Goal: Task Accomplishment & Management: Manage account settings

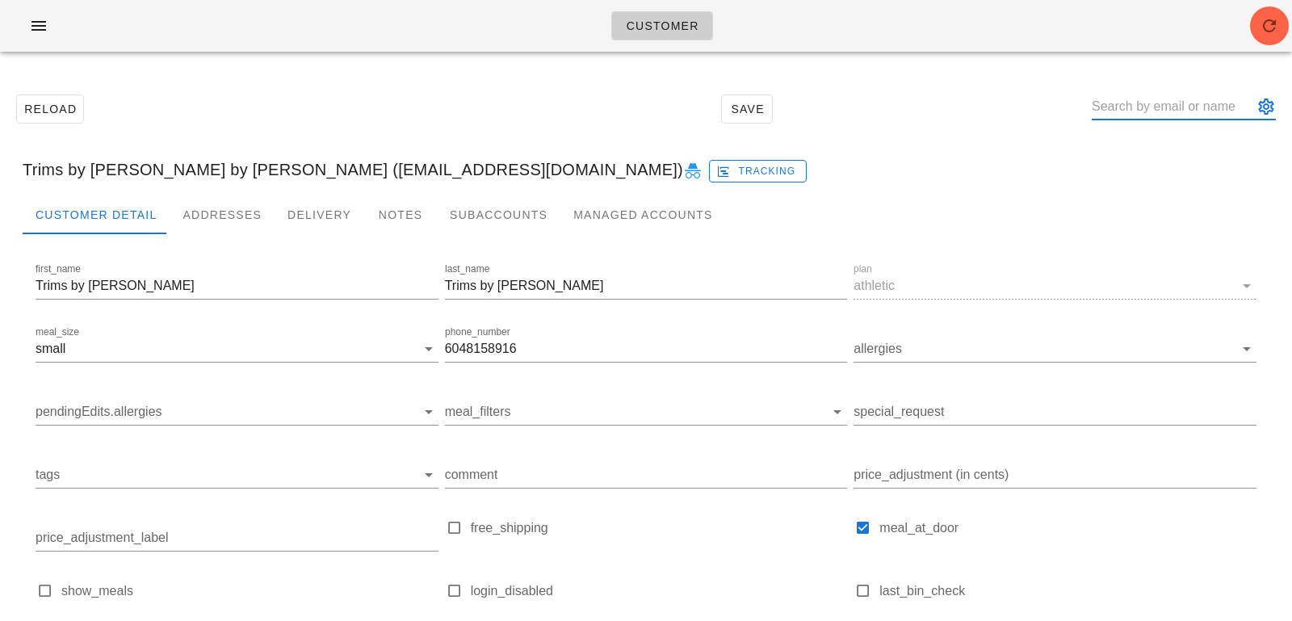
click at [1139, 102] on input "text" at bounding box center [1172, 107] width 161 height 26
paste input "[EMAIL_ADDRESS][DOMAIN_NAME]"
type input "[EMAIL_ADDRESS][DOMAIN_NAME]"
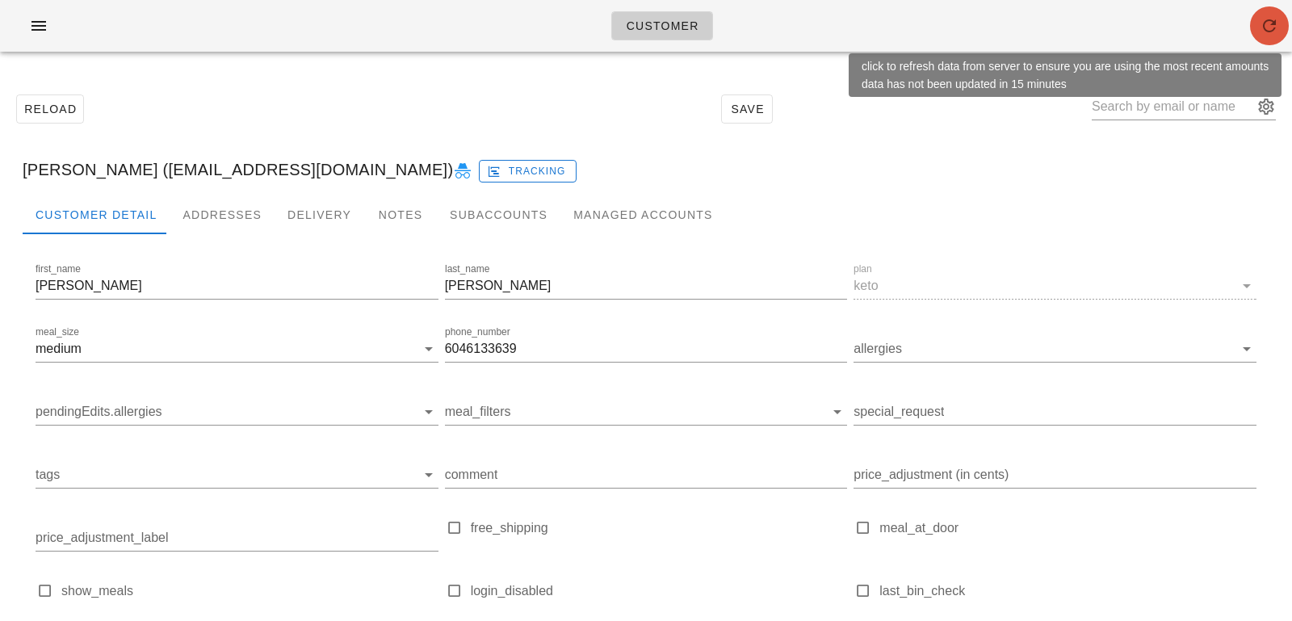
click at [1262, 29] on icon "button" at bounding box center [1269, 25] width 19 height 19
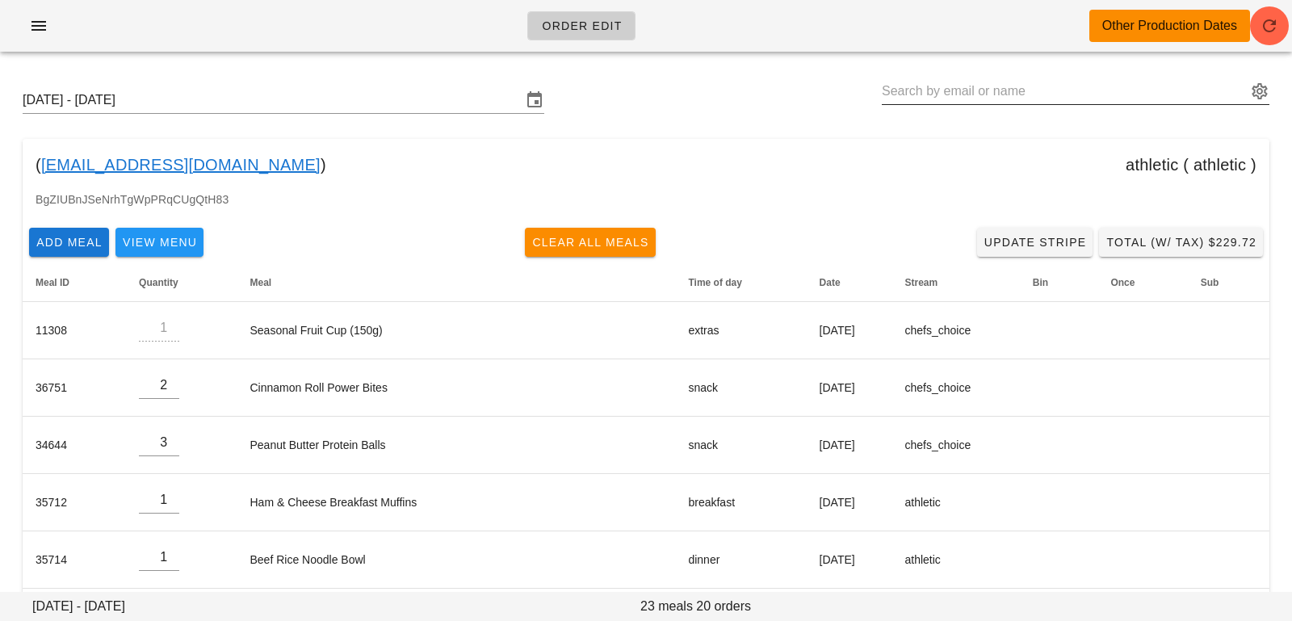
click at [1006, 91] on input "text" at bounding box center [1064, 91] width 365 height 26
paste input "[EMAIL_ADDRESS][DOMAIN_NAME]"
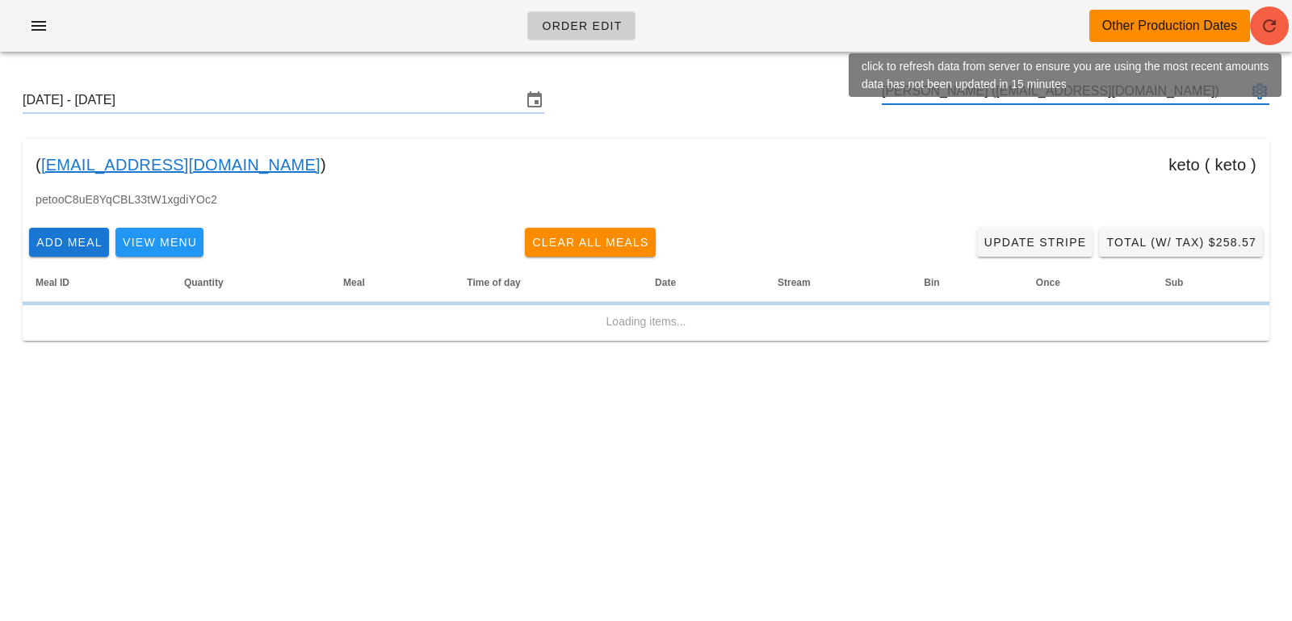
type input "[PERSON_NAME] ([EMAIL_ADDRESS][DOMAIN_NAME])"
click at [1256, 27] on span "button" at bounding box center [1269, 25] width 39 height 19
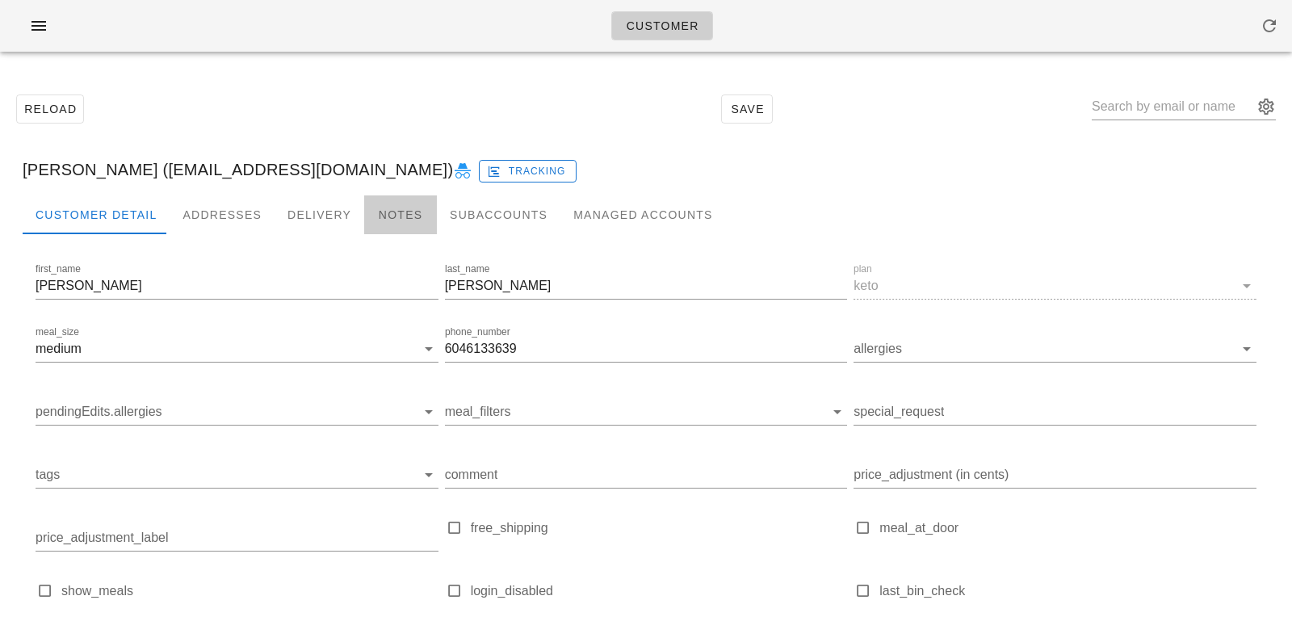
click at [400, 203] on div "Notes" at bounding box center [400, 214] width 73 height 39
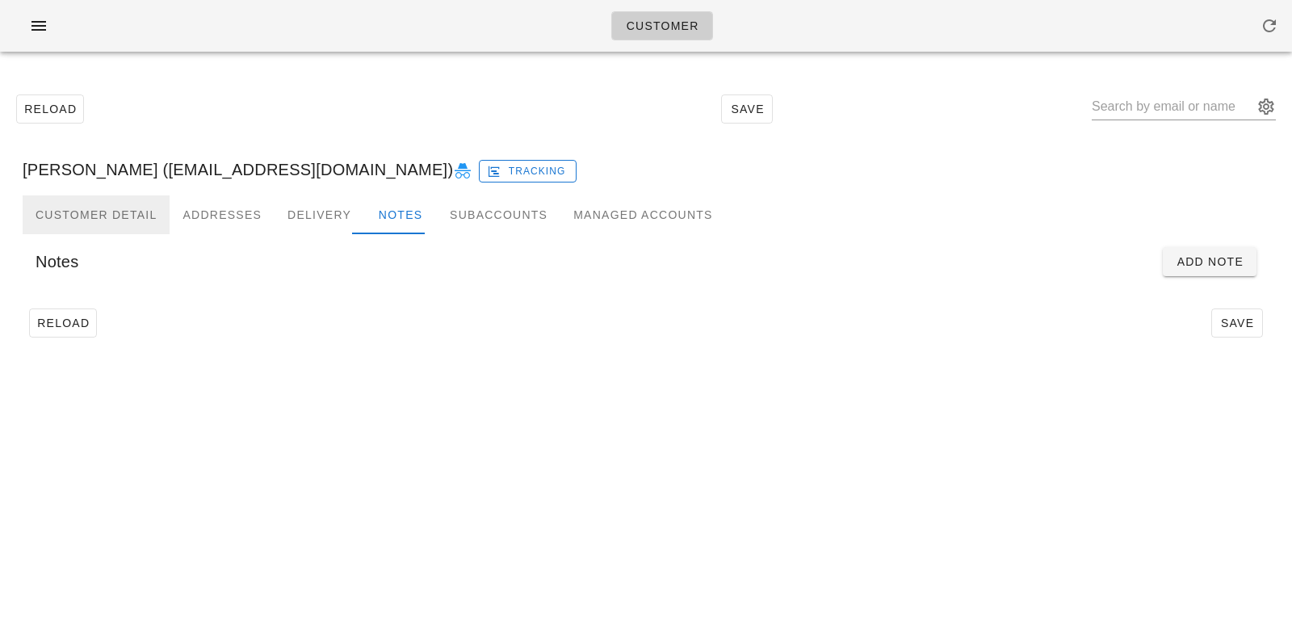
click at [147, 206] on div "Customer Detail" at bounding box center [96, 214] width 147 height 39
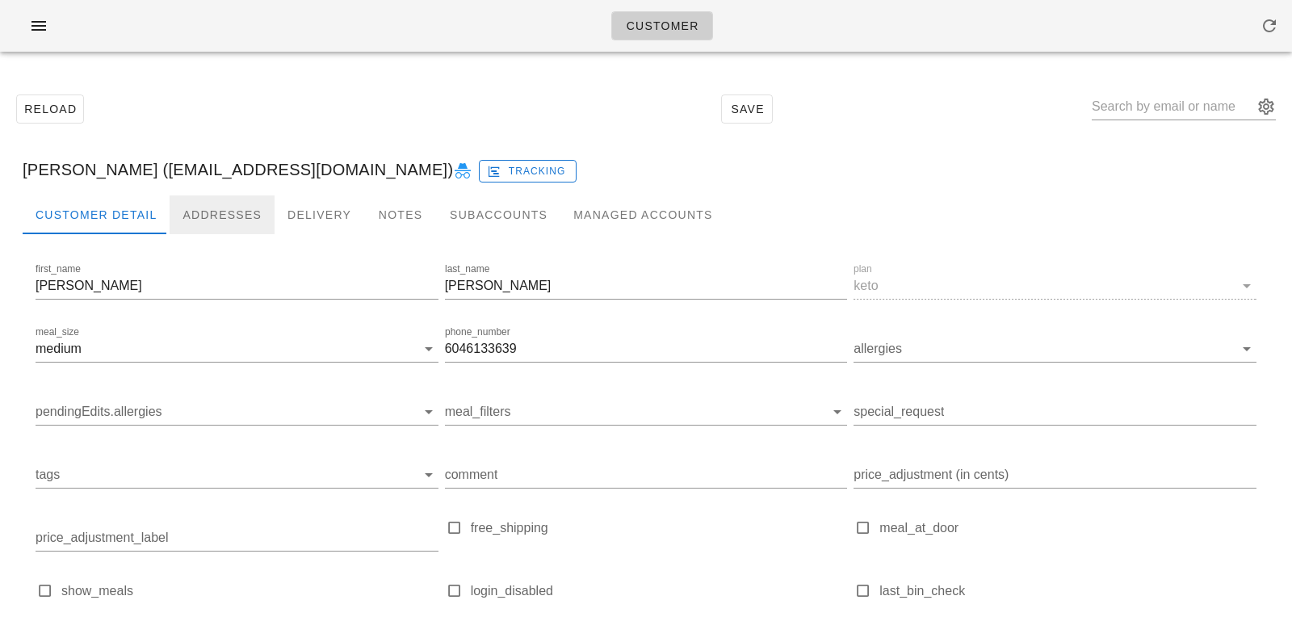
click at [208, 213] on div "Addresses" at bounding box center [222, 214] width 105 height 39
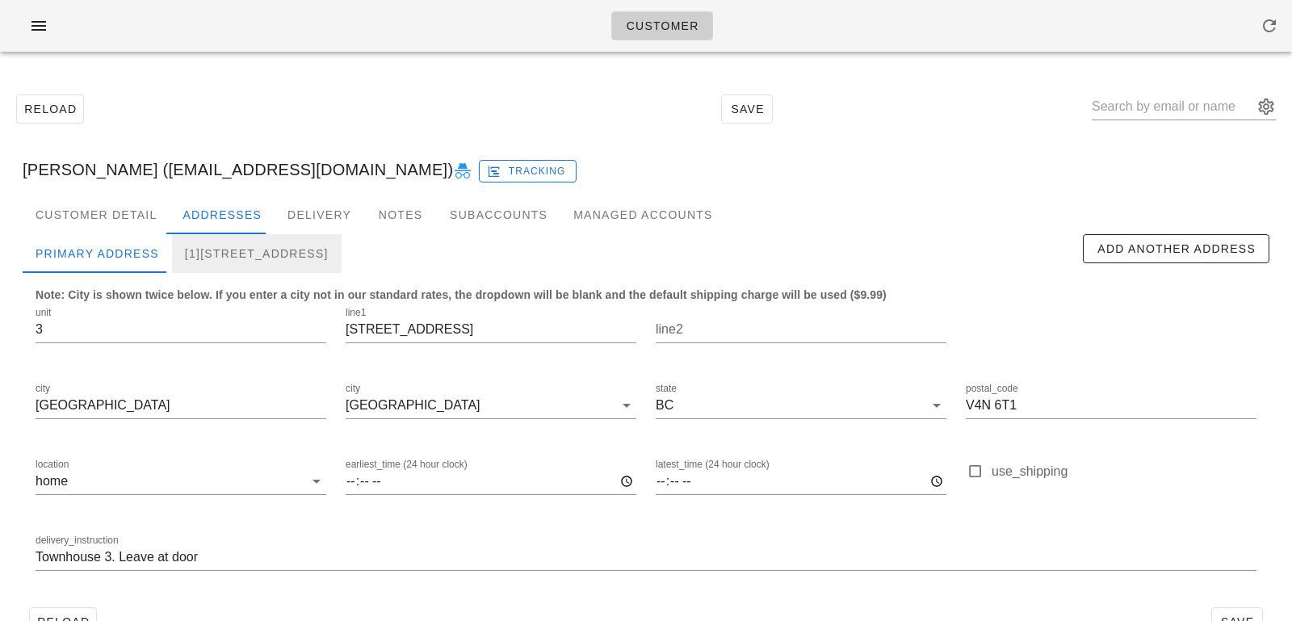
click at [250, 247] on div "[1]845 Terminal Ave, Vancouver, V6A2M9" at bounding box center [257, 253] width 170 height 39
type input "845 Terminal Ave"
type input "Vancouver"
type input "V6A 2M9"
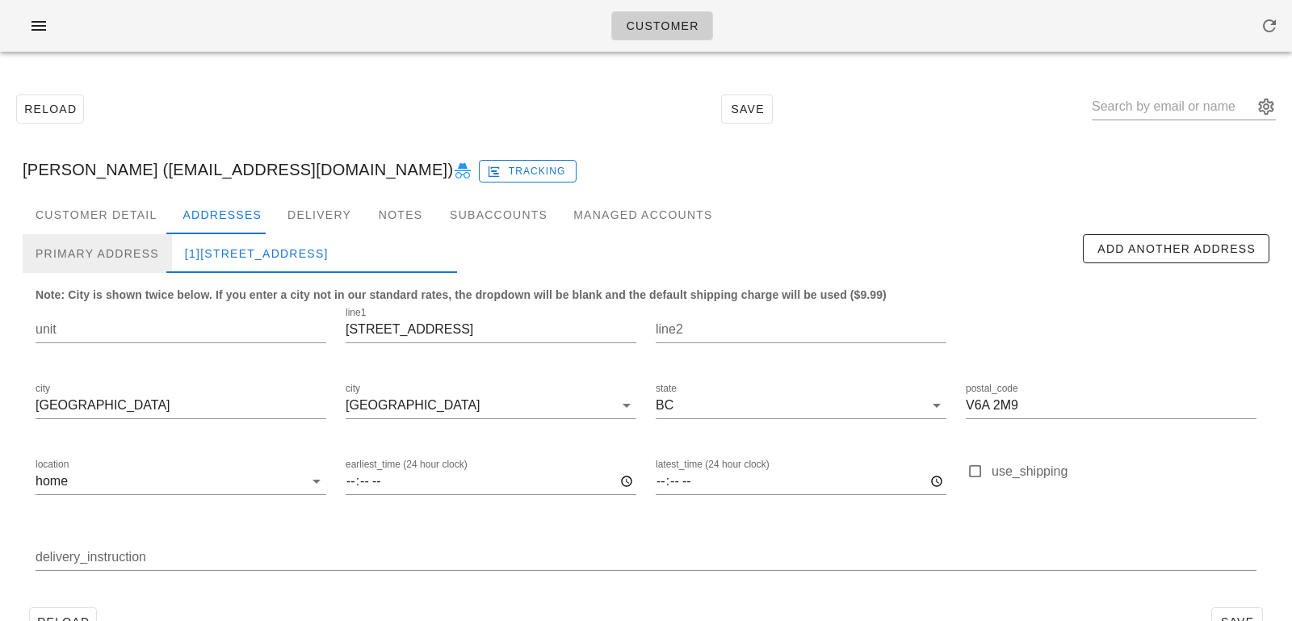
click at [148, 245] on div "Primary Address" at bounding box center [97, 253] width 149 height 39
type input "3"
type input "19299 64 Avenue"
type input "Surrey"
type input "V4N 6T1"
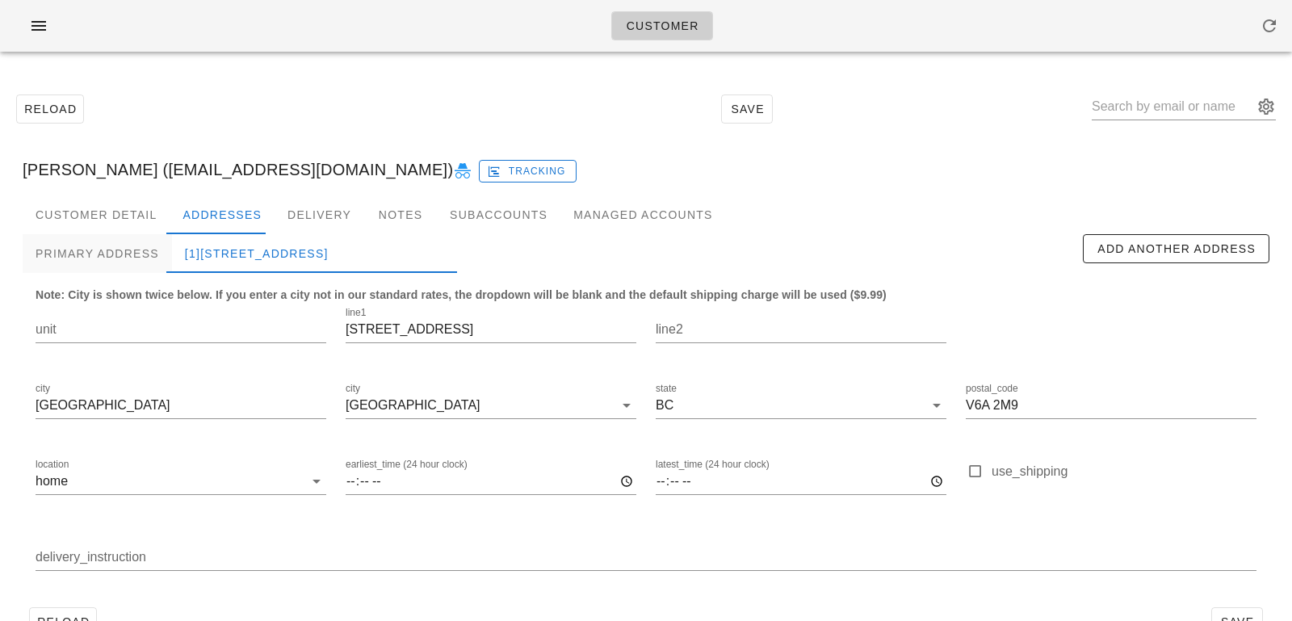
type input "Townhouse 3. Leave at door"
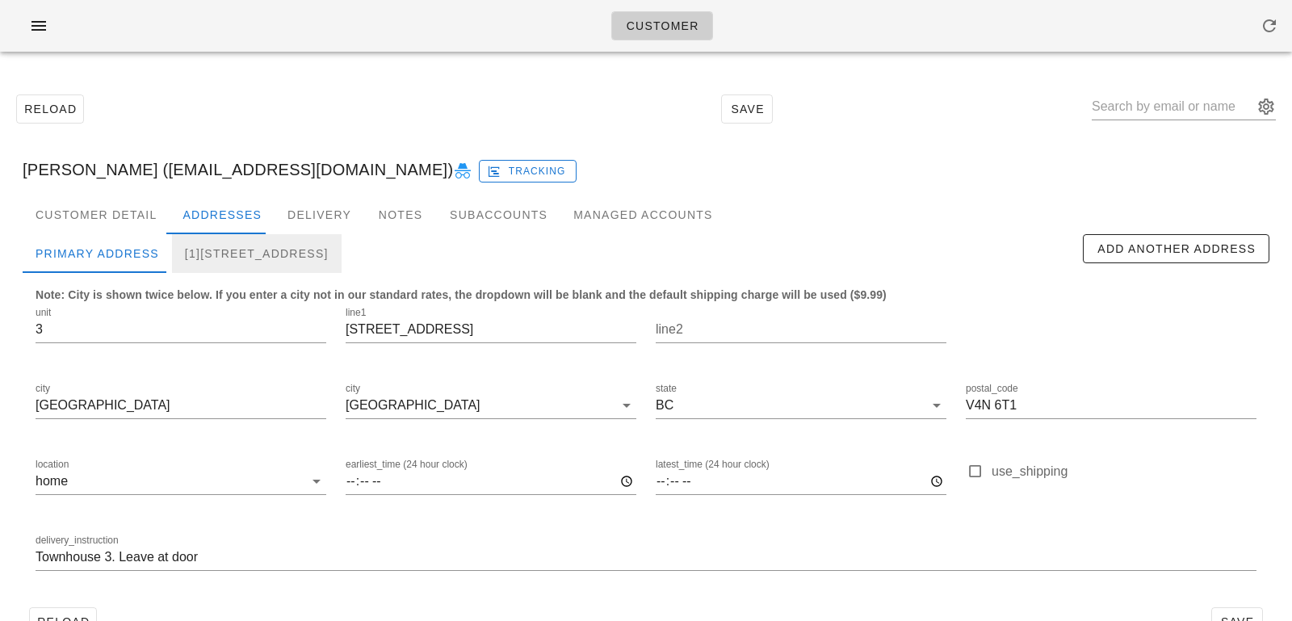
click at [284, 241] on div "[1]845 Terminal Ave, Vancouver, V6A2M9" at bounding box center [257, 253] width 170 height 39
type input "845 Terminal Ave"
type input "Vancouver"
type input "V6A 2M9"
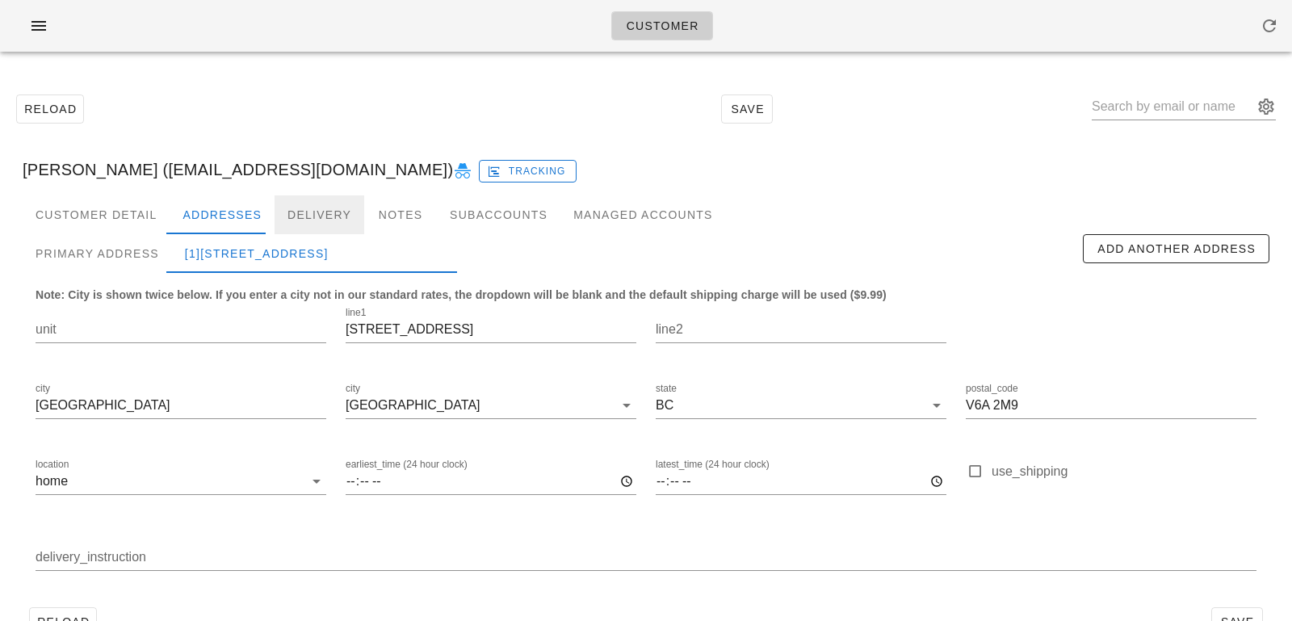
click at [309, 215] on div "Delivery" at bounding box center [320, 214] width 90 height 39
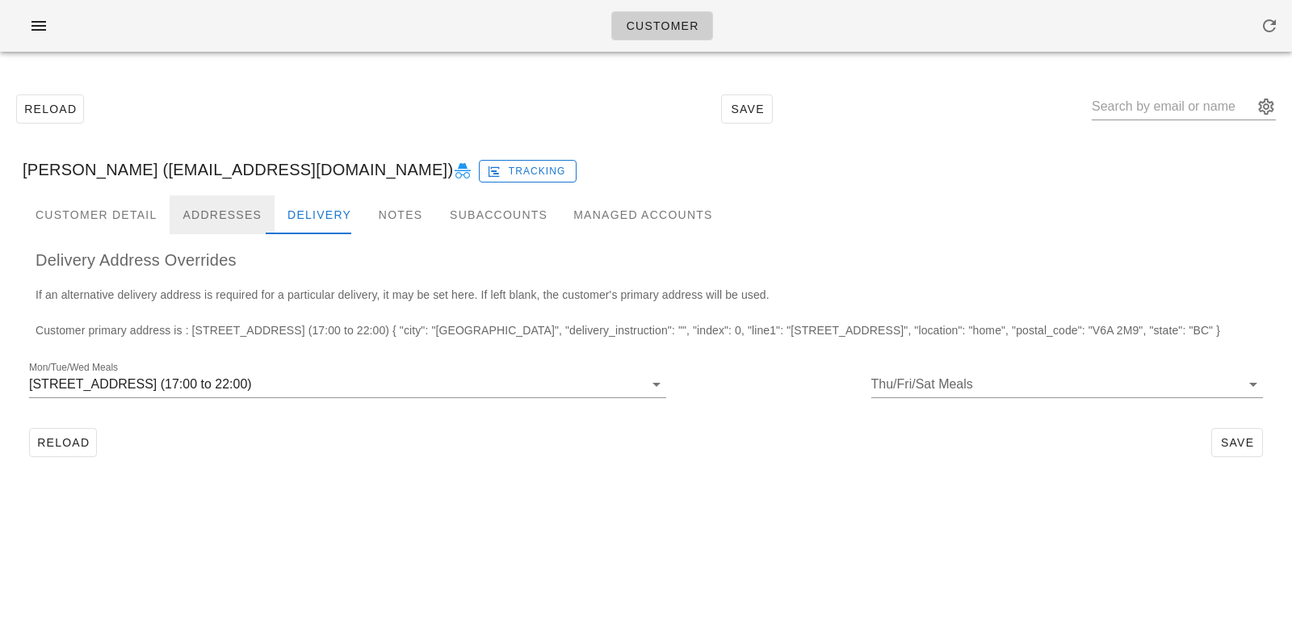
click at [210, 217] on div "Addresses" at bounding box center [222, 214] width 105 height 39
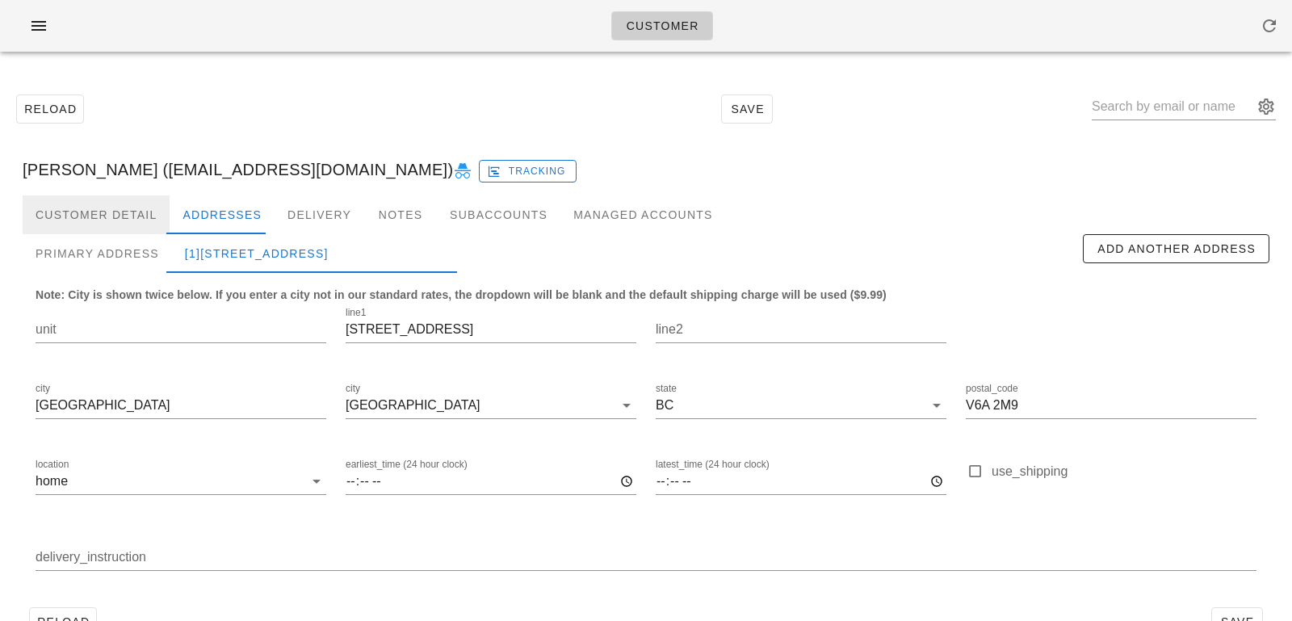
click at [122, 222] on div "Customer Detail" at bounding box center [96, 214] width 147 height 39
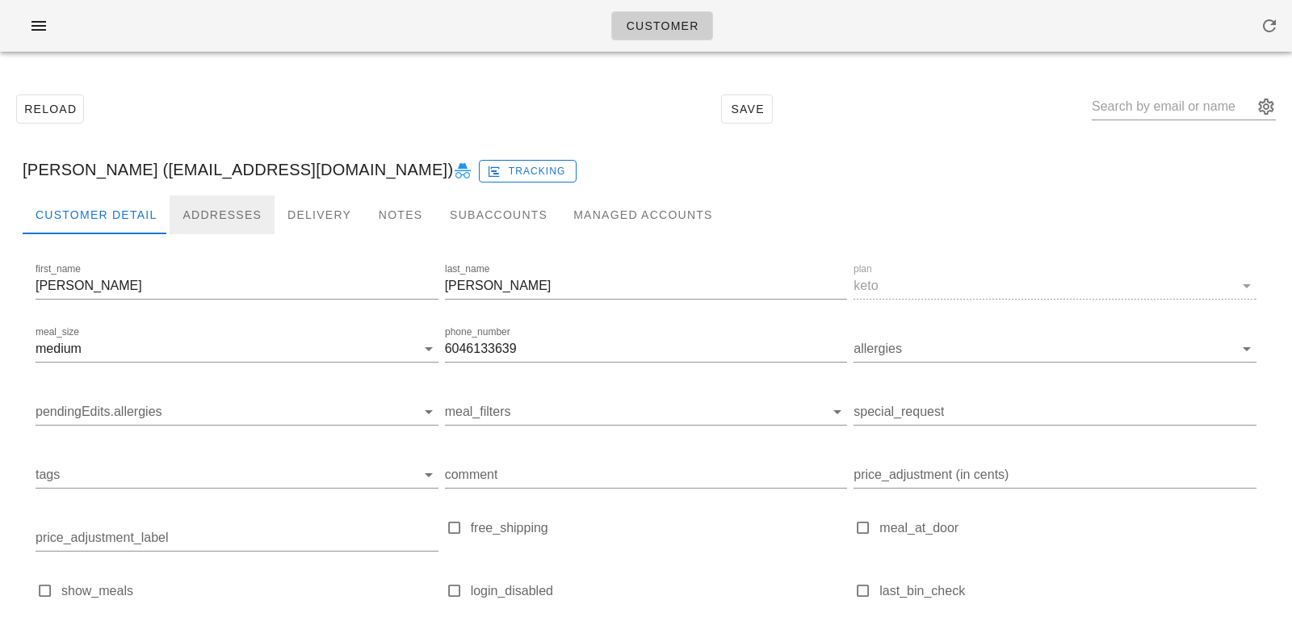
click at [226, 214] on div "Addresses" at bounding box center [222, 214] width 105 height 39
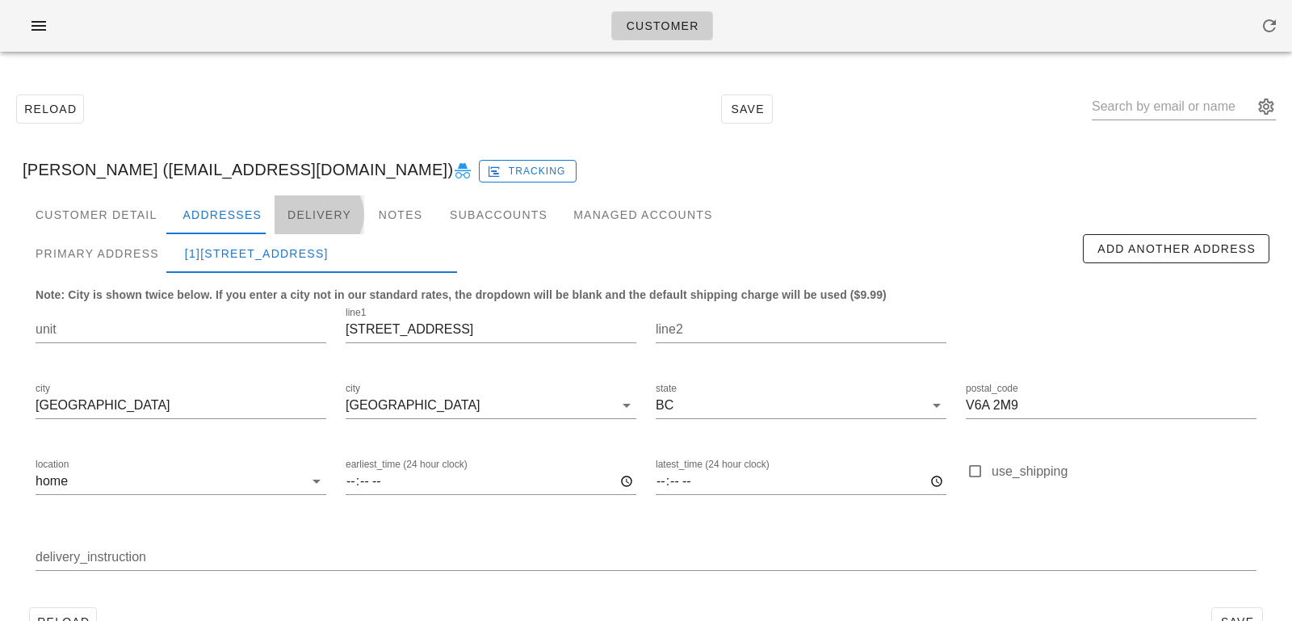
click at [300, 214] on div "Delivery" at bounding box center [320, 214] width 90 height 39
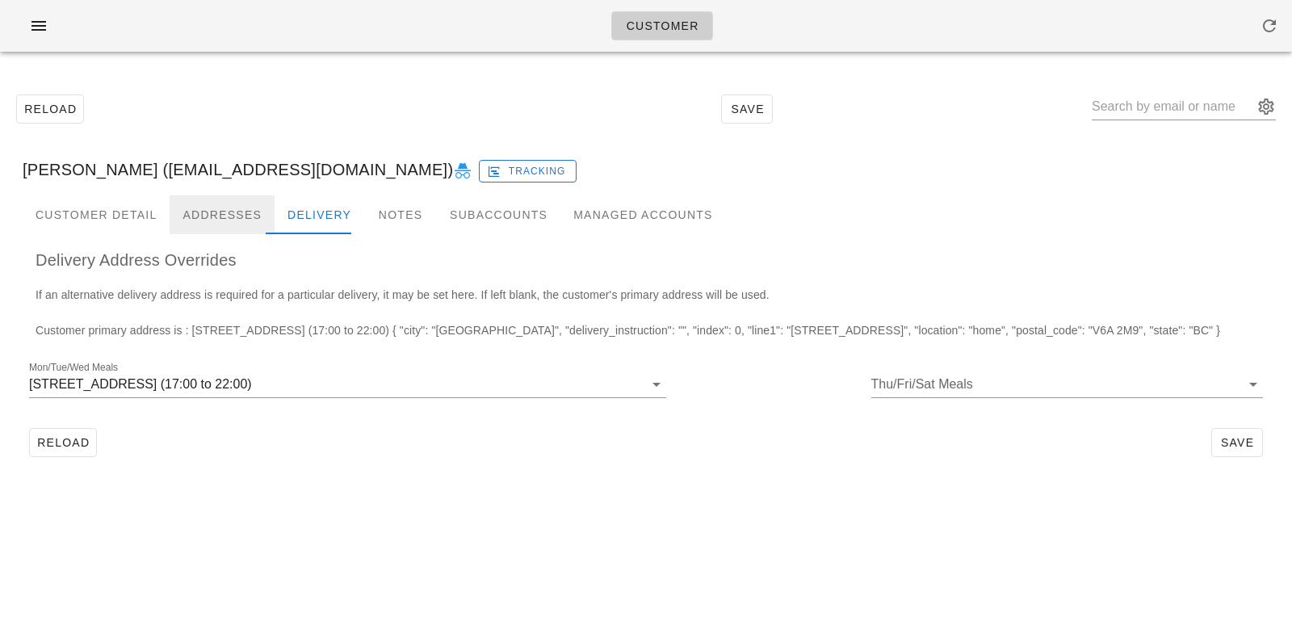
click at [244, 210] on div "Addresses" at bounding box center [222, 214] width 105 height 39
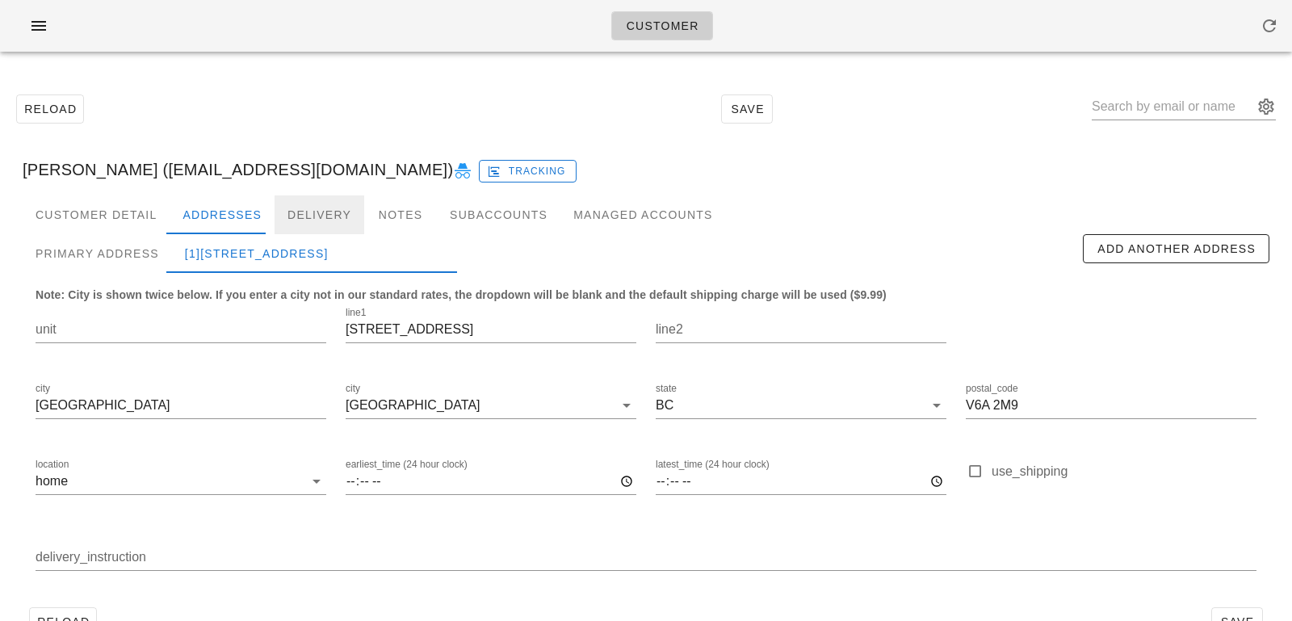
click at [301, 200] on div "Delivery" at bounding box center [320, 214] width 90 height 39
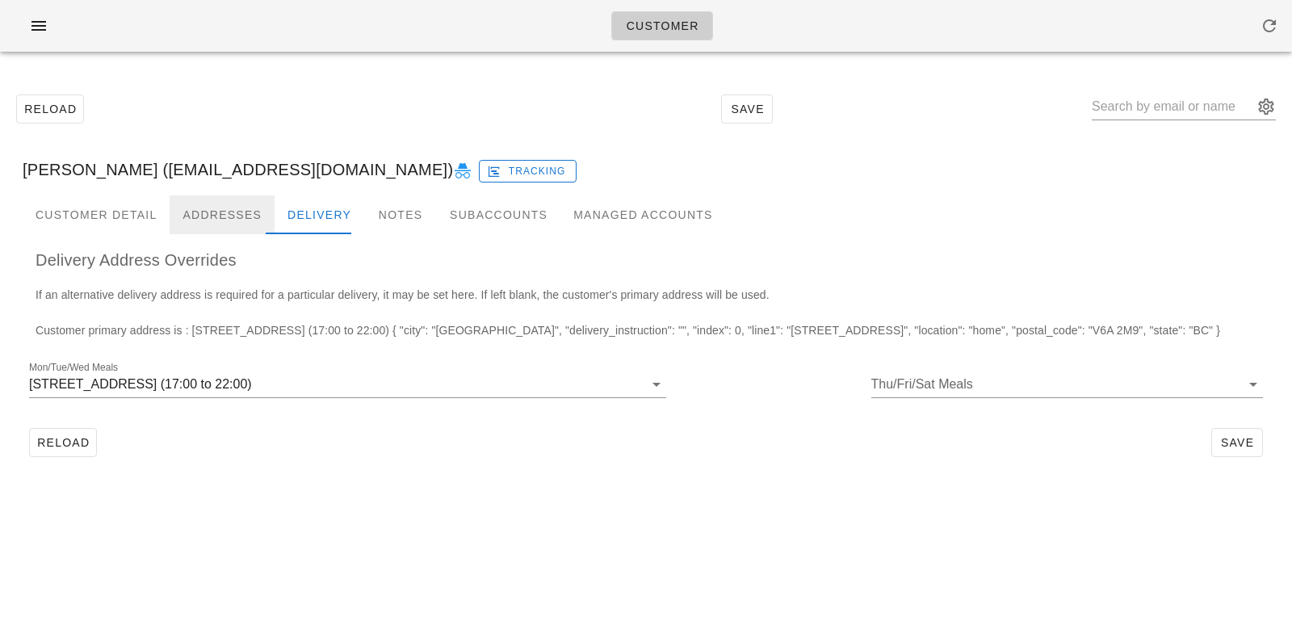
click at [216, 202] on div "Addresses" at bounding box center [222, 214] width 105 height 39
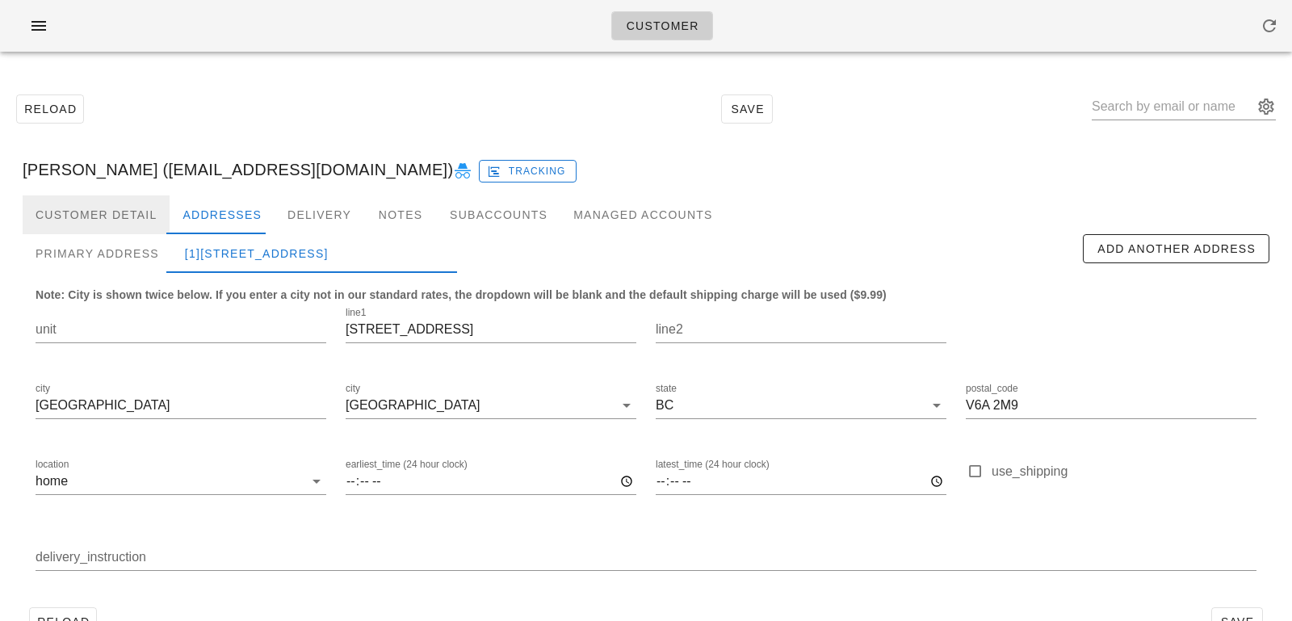
click at [161, 223] on div "Customer Detail" at bounding box center [96, 214] width 147 height 39
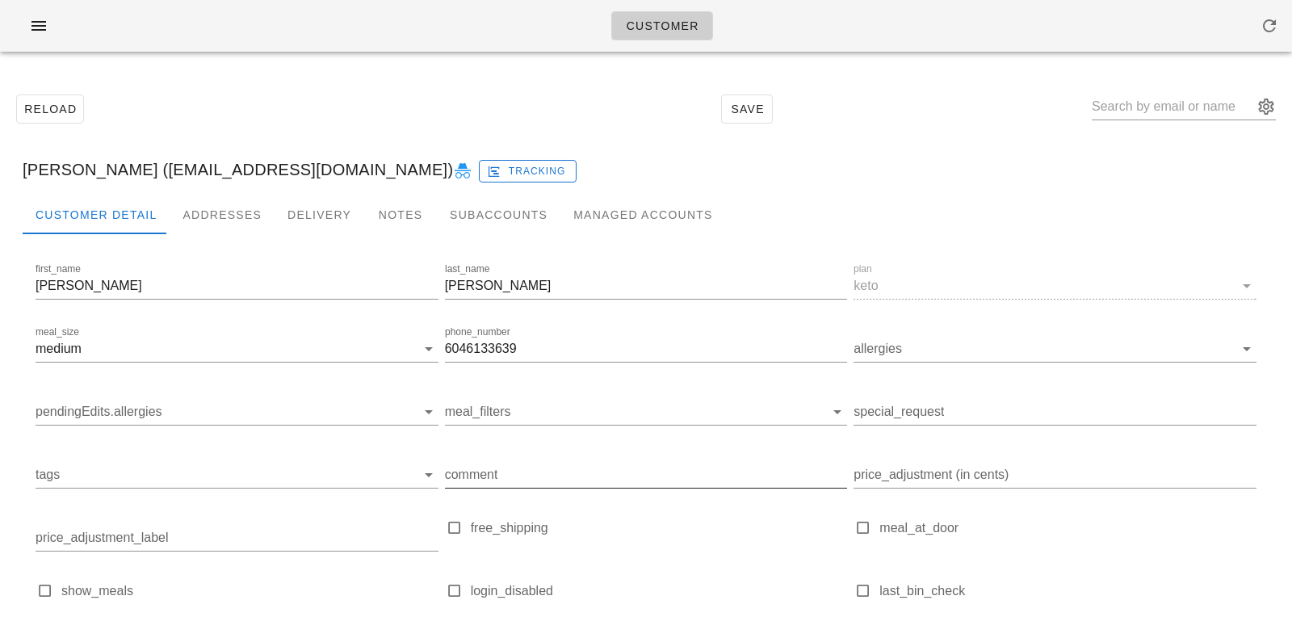
click at [493, 473] on input "comment" at bounding box center [646, 475] width 403 height 26
type input "On Sundays only, please place on G3 Rack"
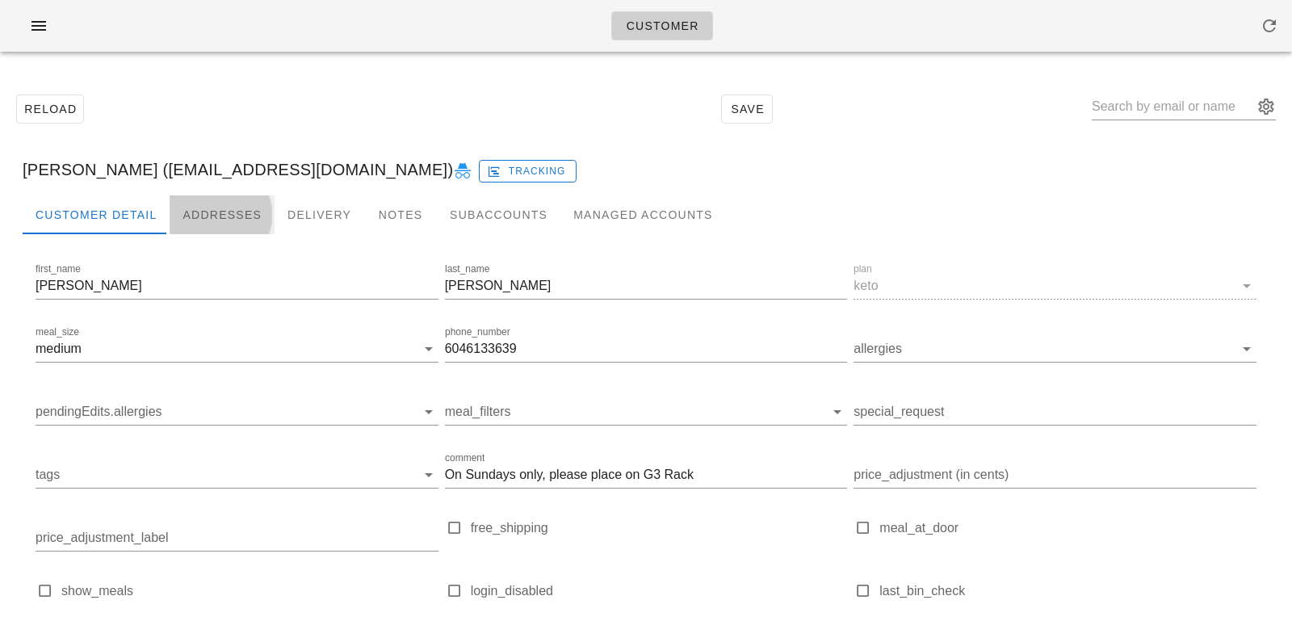
click at [209, 212] on div "Addresses" at bounding box center [222, 214] width 105 height 39
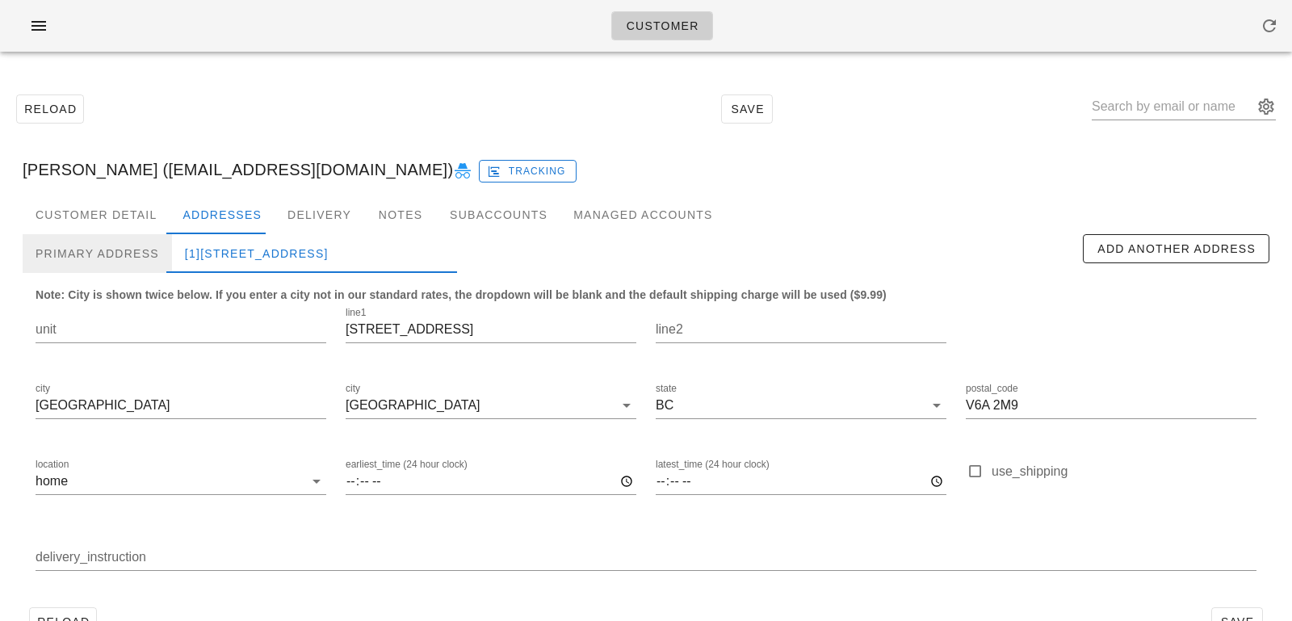
click at [141, 255] on div "Primary Address" at bounding box center [97, 253] width 149 height 39
type input "3"
type input "19299 64 Avenue"
type input "Surrey"
type input "V4N 6T1"
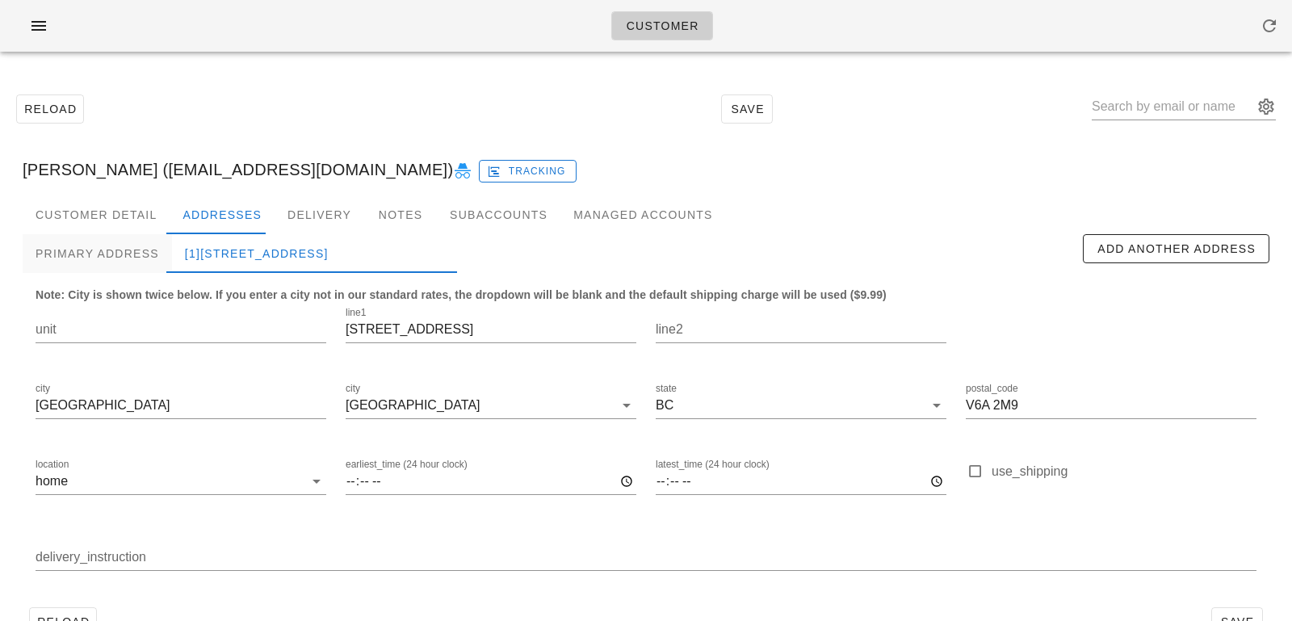
type input "Townhouse 3. Leave at door"
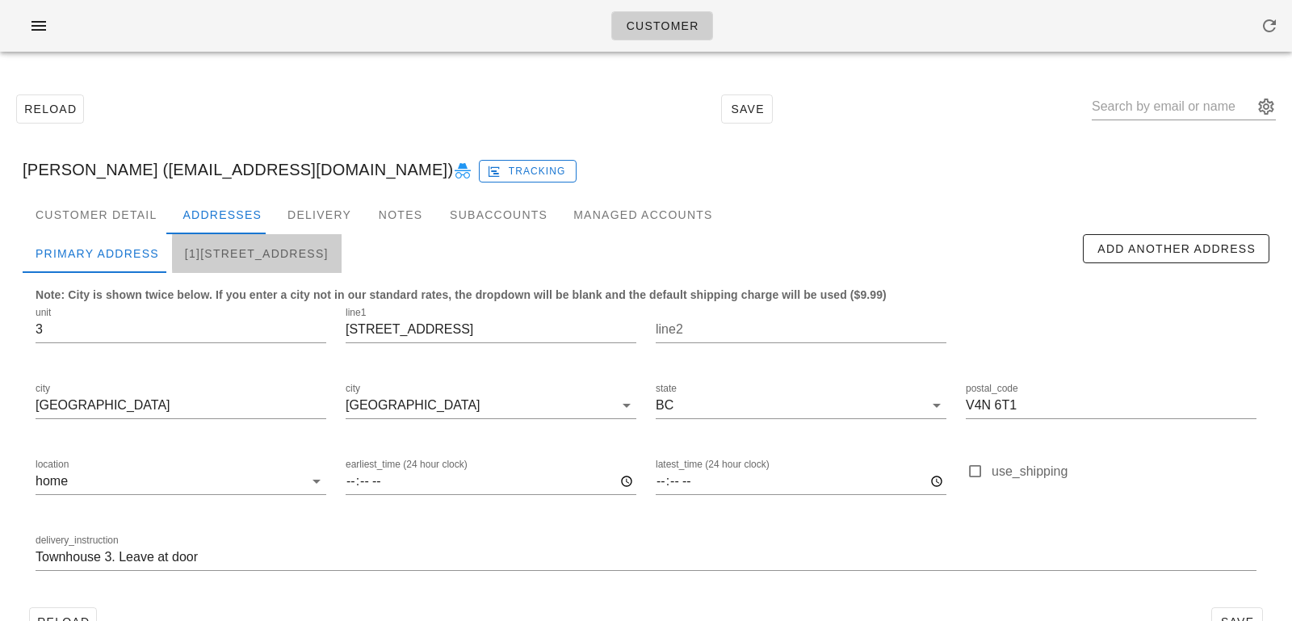
click at [200, 247] on div "[1]845 Terminal Ave, Vancouver, V6A2M9" at bounding box center [257, 253] width 170 height 39
type input "845 Terminal Ave"
type input "Vancouver"
type input "V6A 2M9"
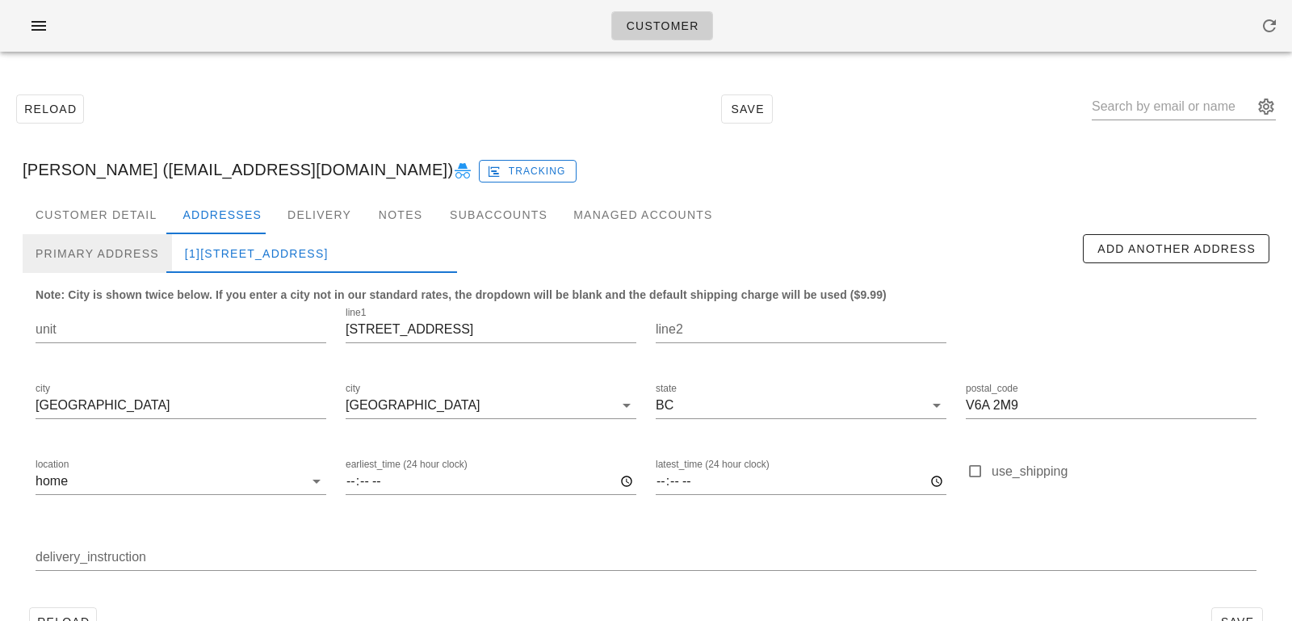
click at [157, 245] on div "Primary Address" at bounding box center [97, 253] width 149 height 39
type input "3"
type input "19299 64 Avenue"
type input "Surrey"
type input "V4N 6T1"
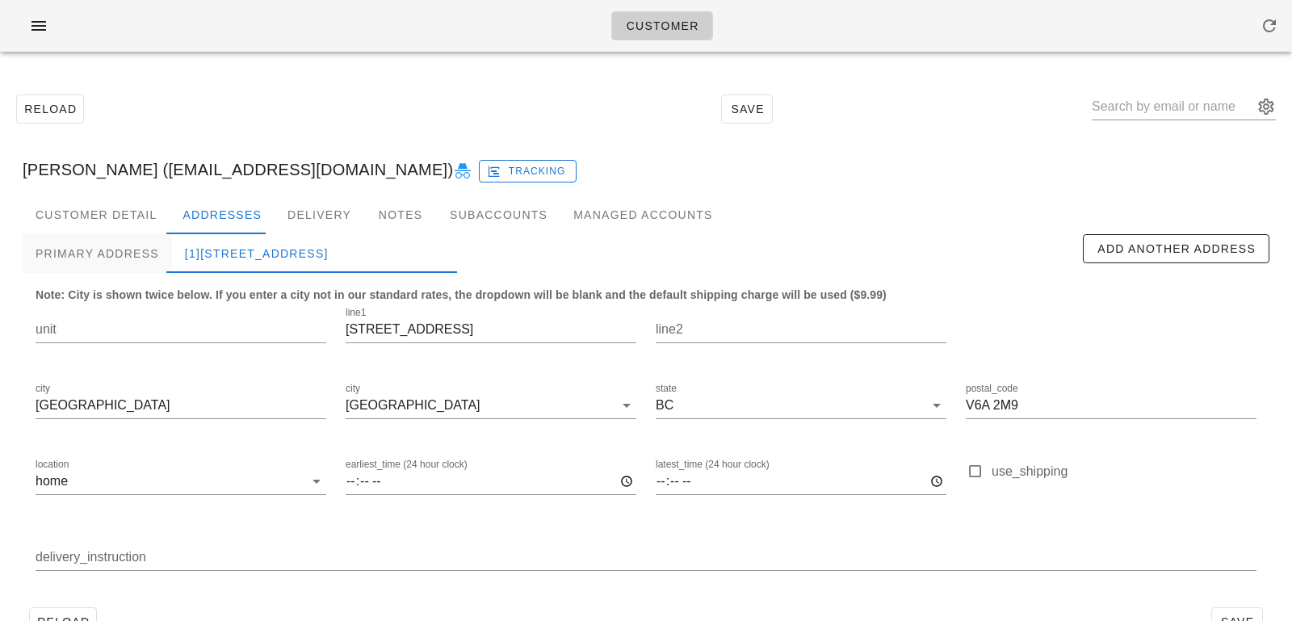
type input "Townhouse 3. Leave at door"
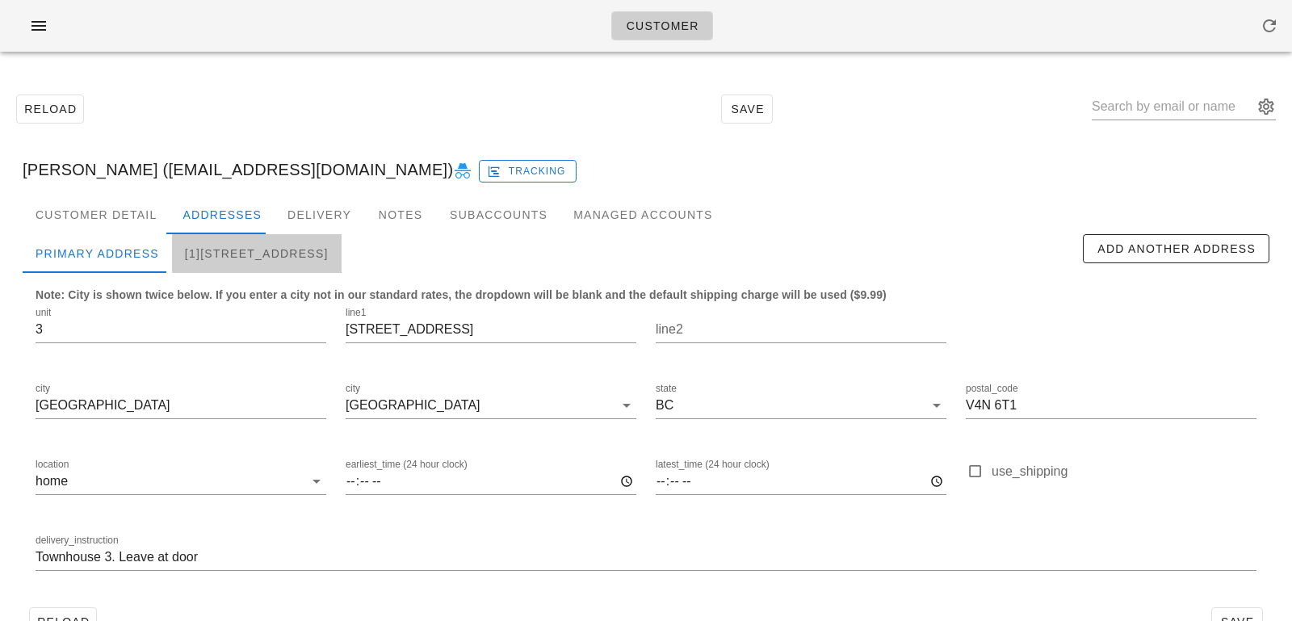
click at [215, 247] on div "[1]845 Terminal Ave, Vancouver, V6A2M9" at bounding box center [257, 253] width 170 height 39
type input "845 Terminal Ave"
type input "Vancouver"
type input "V6A 2M9"
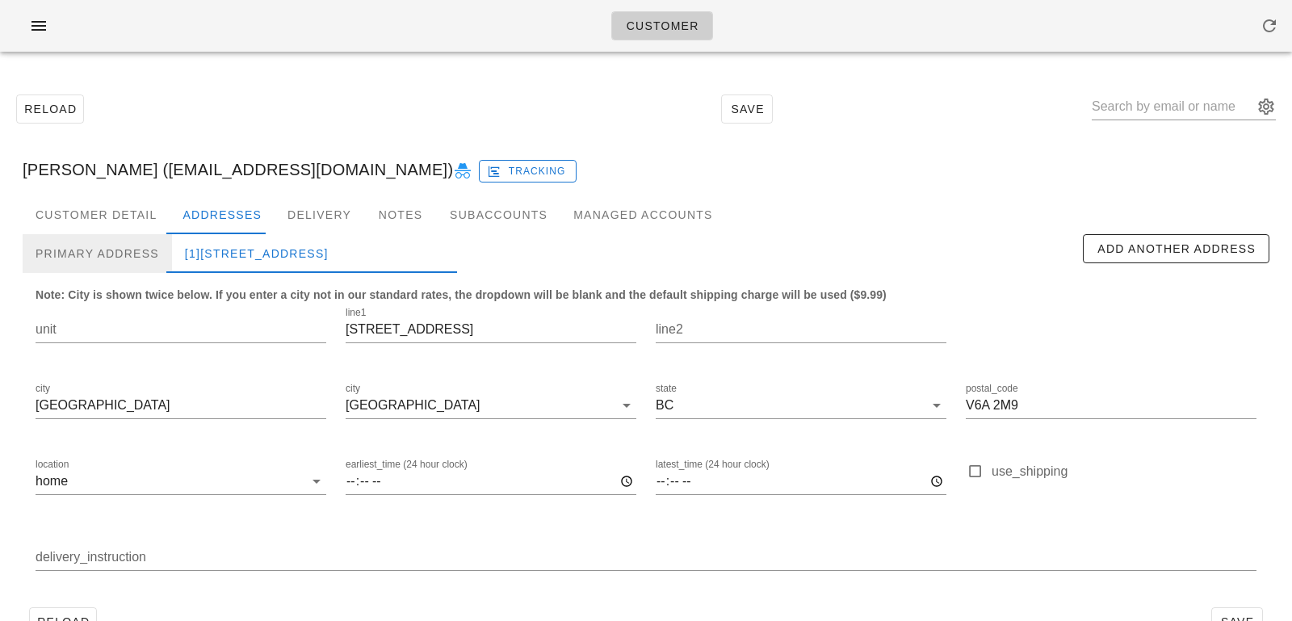
click at [153, 245] on div "Primary Address" at bounding box center [97, 253] width 149 height 39
type input "3"
type input "19299 64 Avenue"
type input "Surrey"
type input "V4N 6T1"
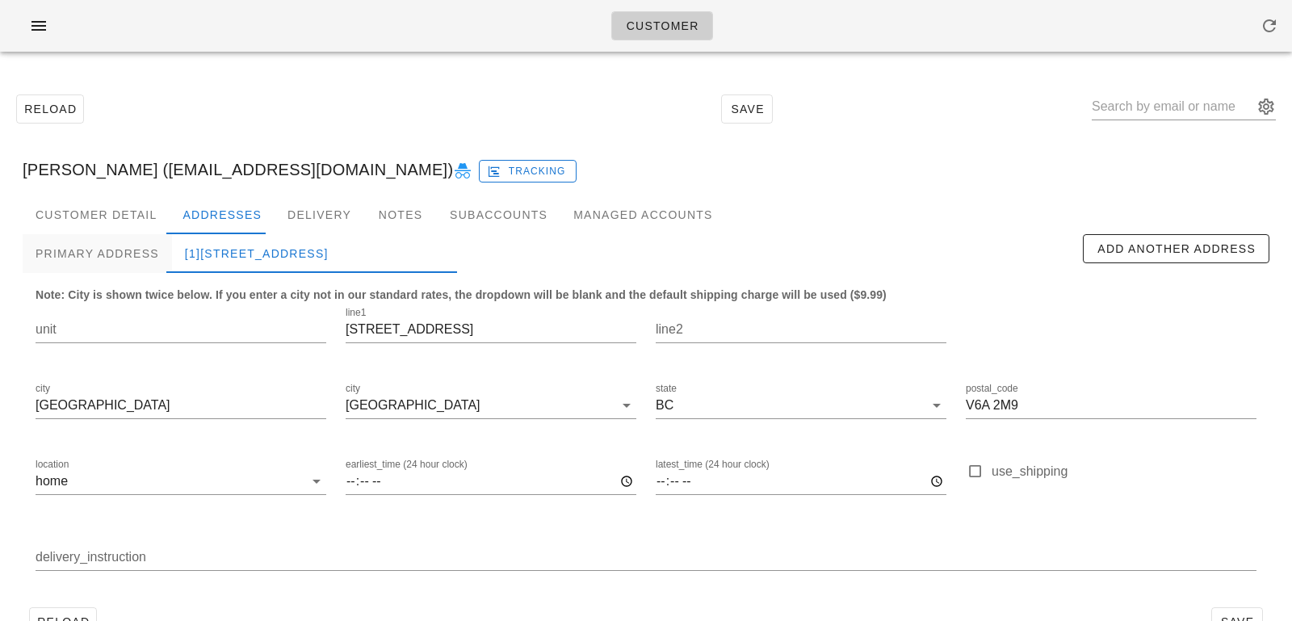
type input "Townhouse 3. Leave at door"
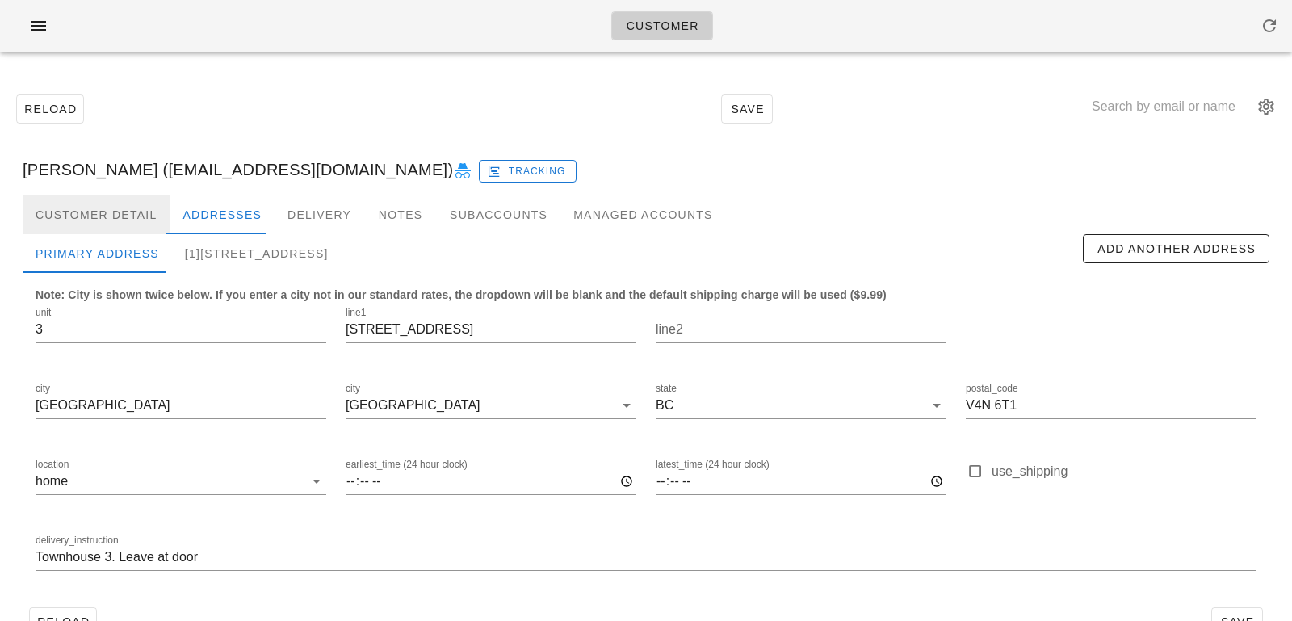
click at [147, 208] on div "Customer Detail" at bounding box center [96, 214] width 147 height 39
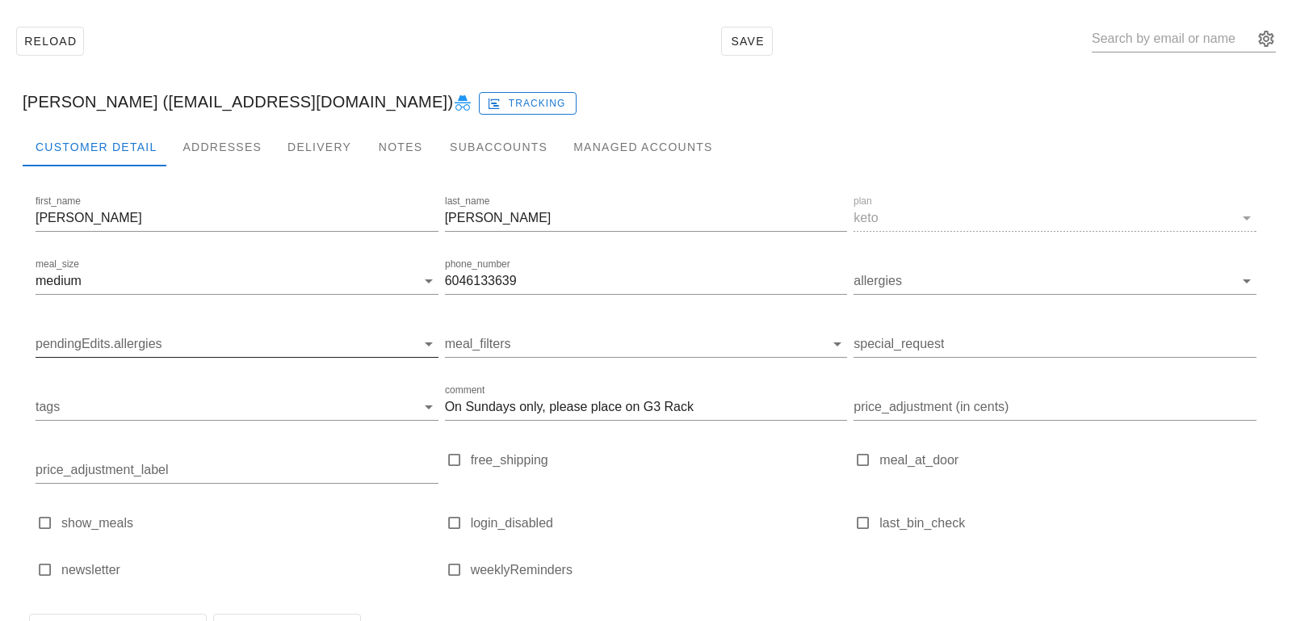
scroll to position [160, 0]
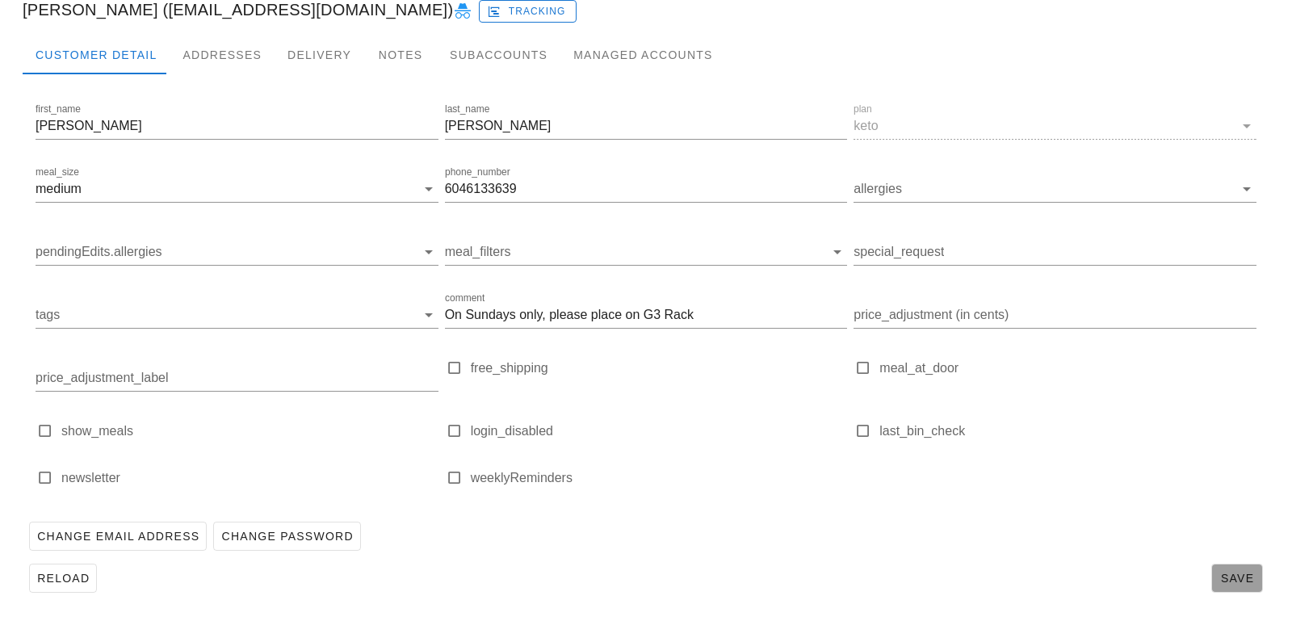
click at [1232, 576] on span "Save" at bounding box center [1236, 578] width 37 height 13
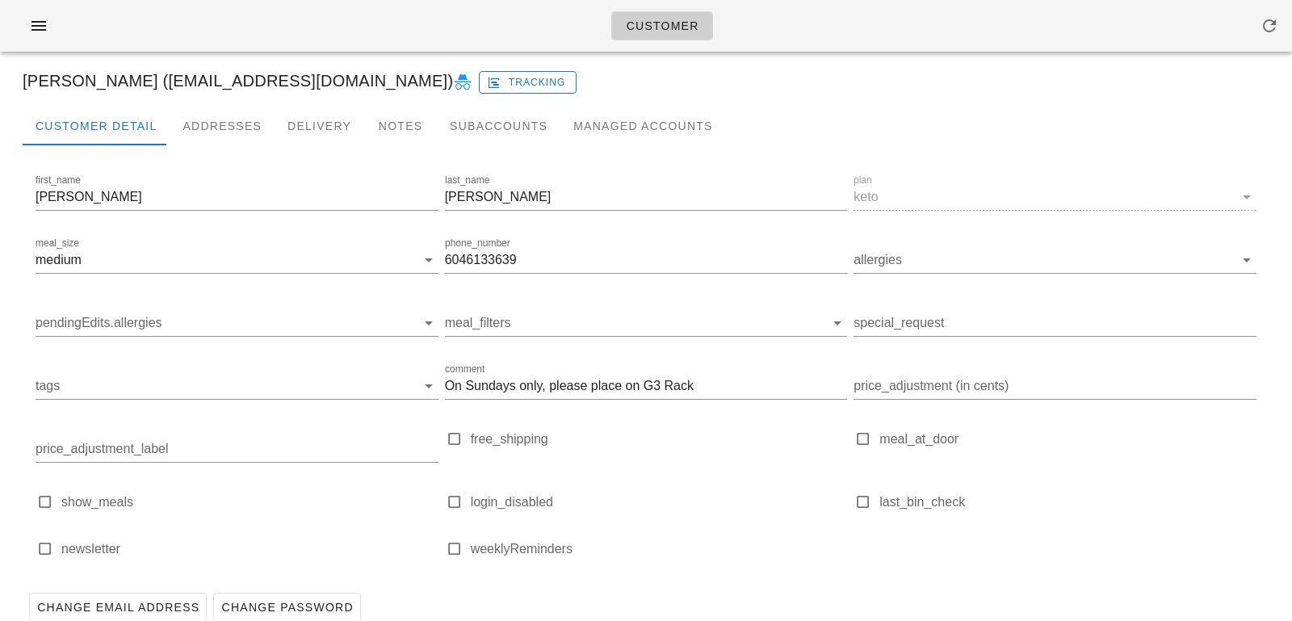
scroll to position [0, 0]
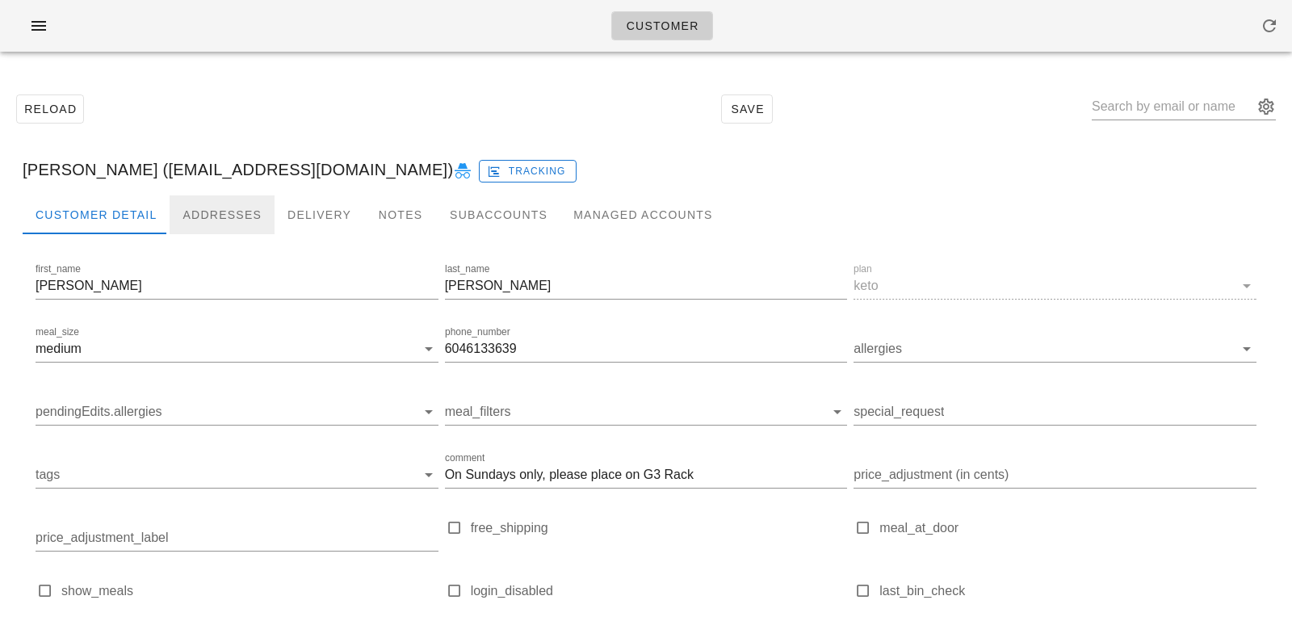
click at [251, 229] on div "Addresses" at bounding box center [222, 214] width 105 height 39
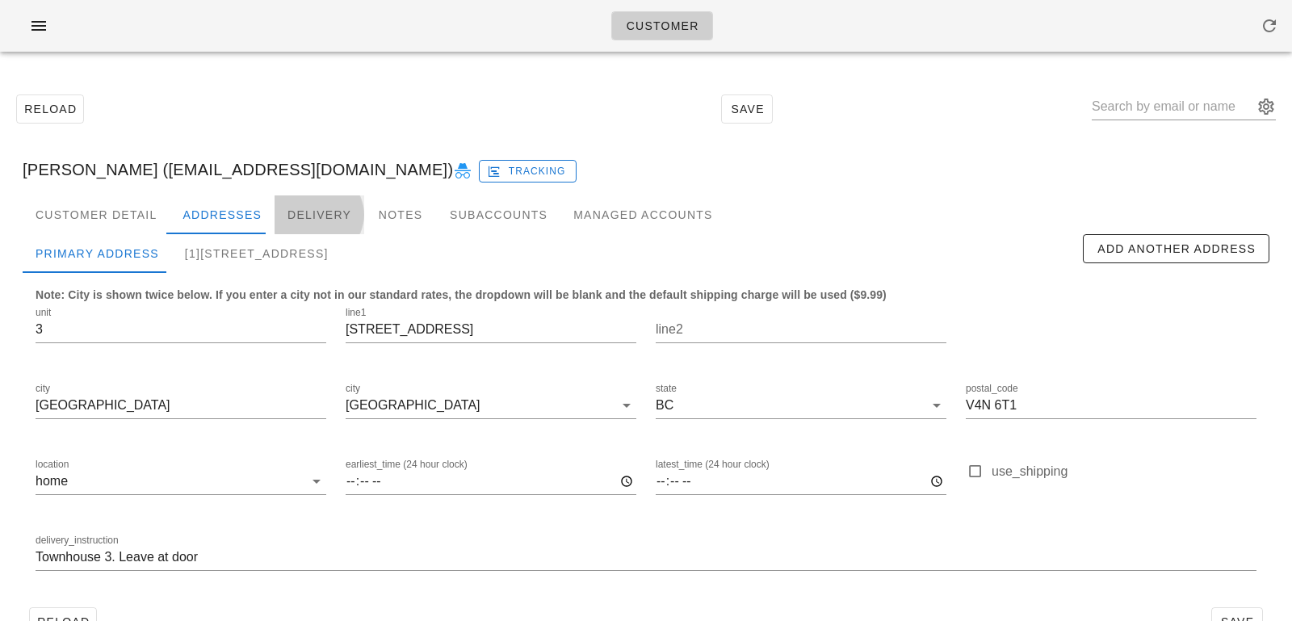
click at [286, 218] on div "Delivery" at bounding box center [320, 214] width 90 height 39
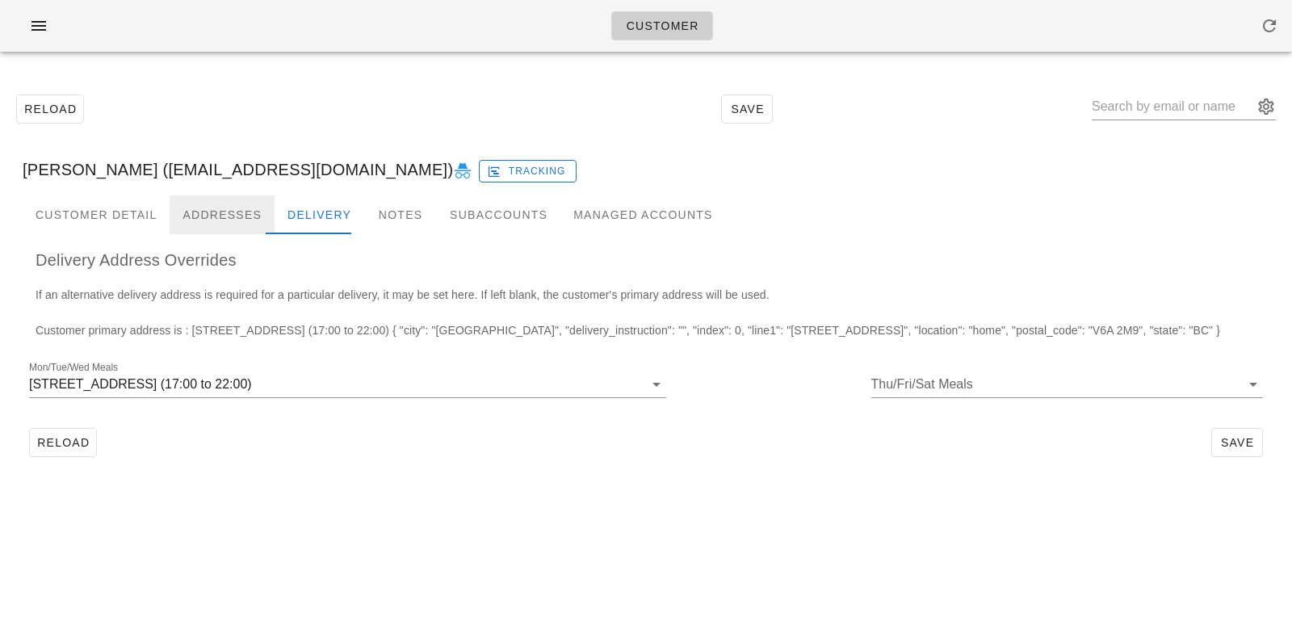
click at [237, 206] on div "Addresses" at bounding box center [222, 214] width 105 height 39
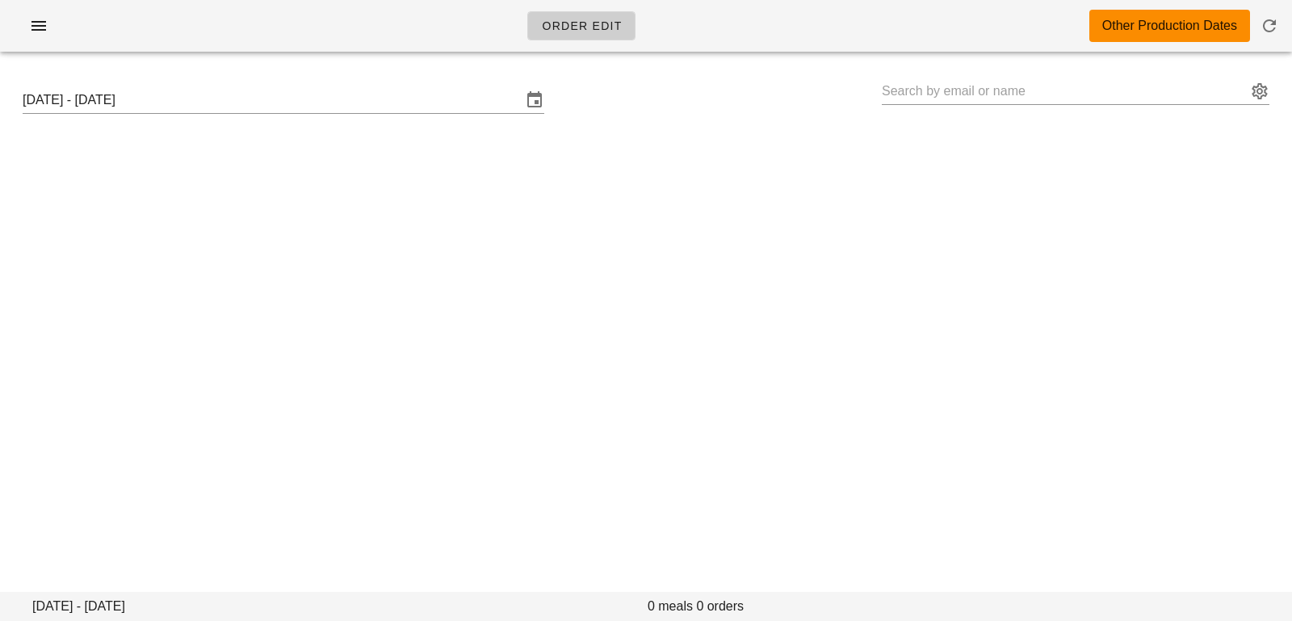
type input "[PERSON_NAME] ([EMAIL_ADDRESS][DOMAIN_NAME])"
